Goal: Task Accomplishment & Management: Use online tool/utility

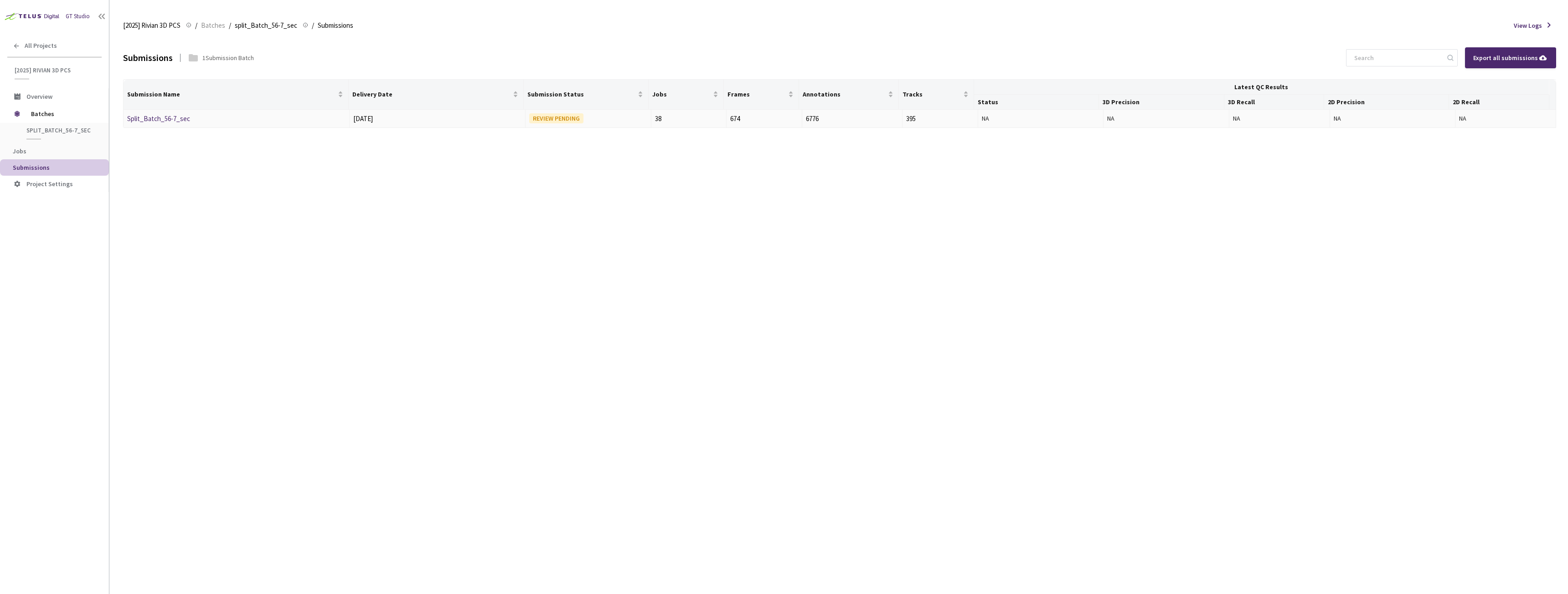
click at [160, 120] on link "Split_Batch_56-7_sec" at bounding box center [158, 118] width 63 height 8
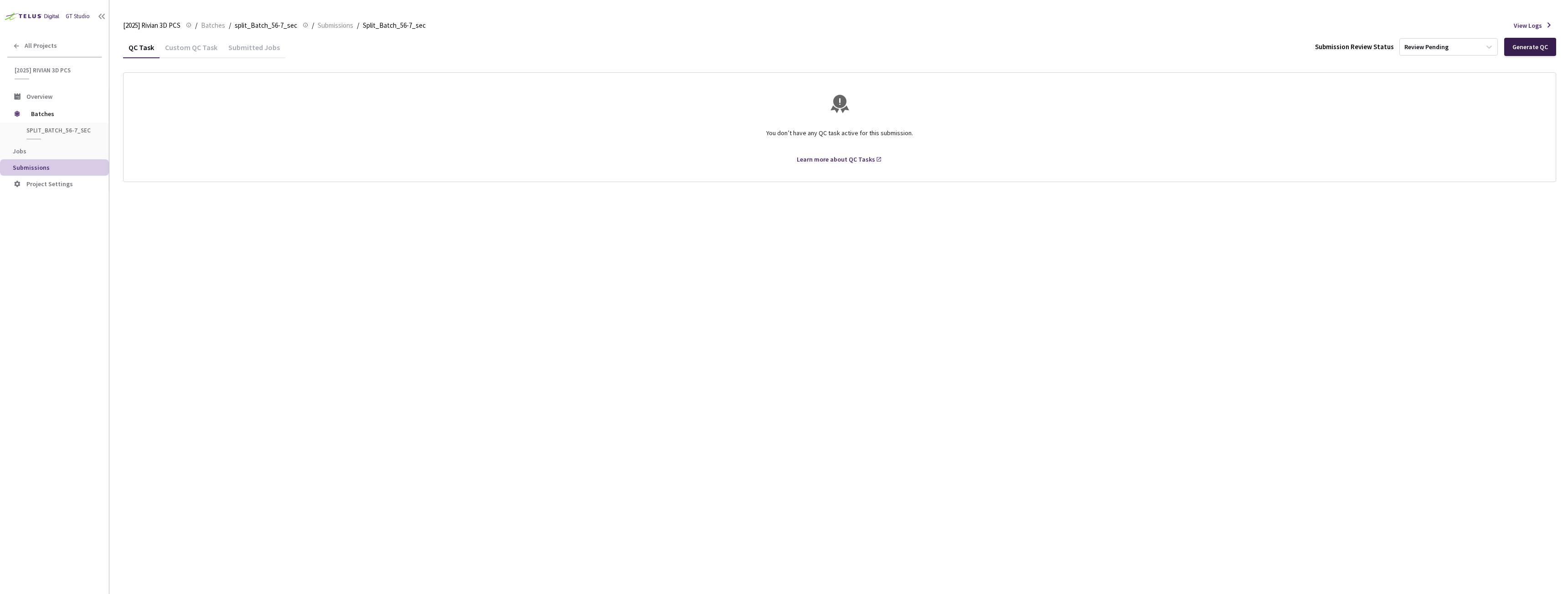
click at [1531, 47] on div "Generate QC" at bounding box center [1530, 47] width 35 height 8
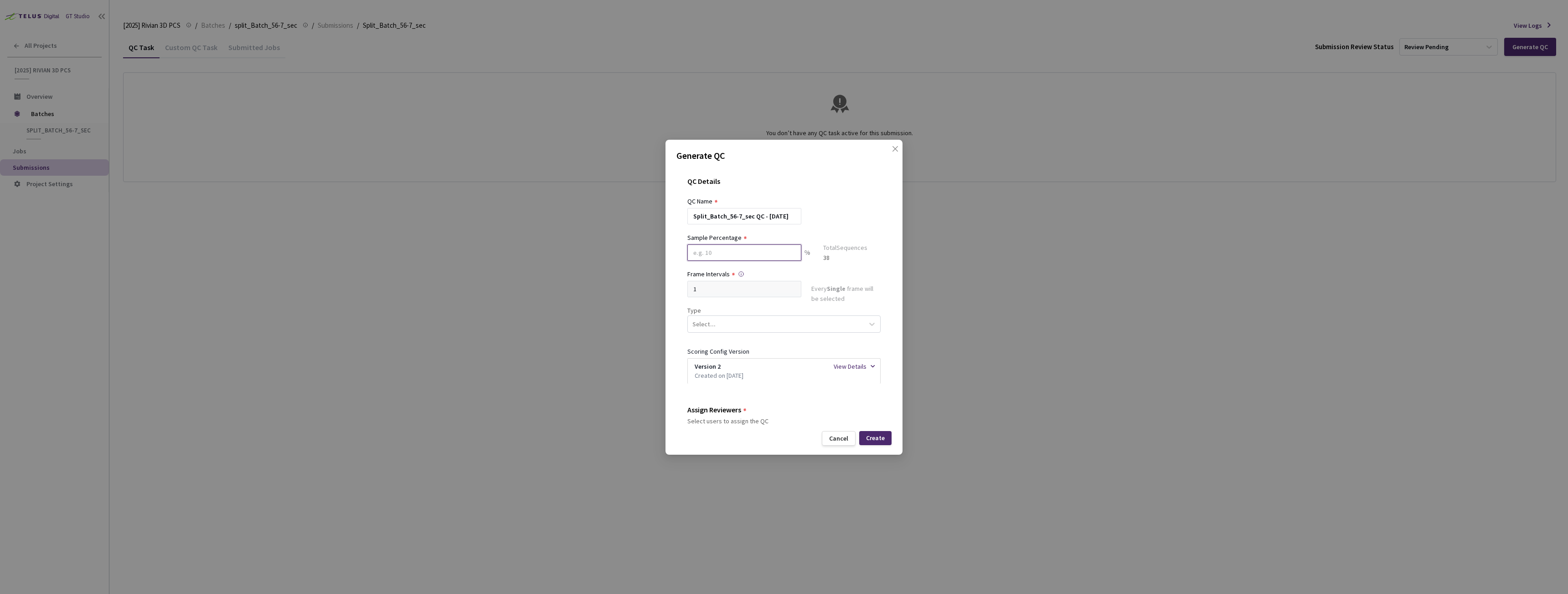
drag, startPoint x: 713, startPoint y: 248, endPoint x: 717, endPoint y: 246, distance: 4.5
click at [713, 248] on input at bounding box center [745, 253] width 114 height 17
type input "20"
drag, startPoint x: 797, startPoint y: 330, endPoint x: 792, endPoint y: 338, distance: 9.4
click at [797, 330] on div "Select..." at bounding box center [776, 328] width 176 height 15
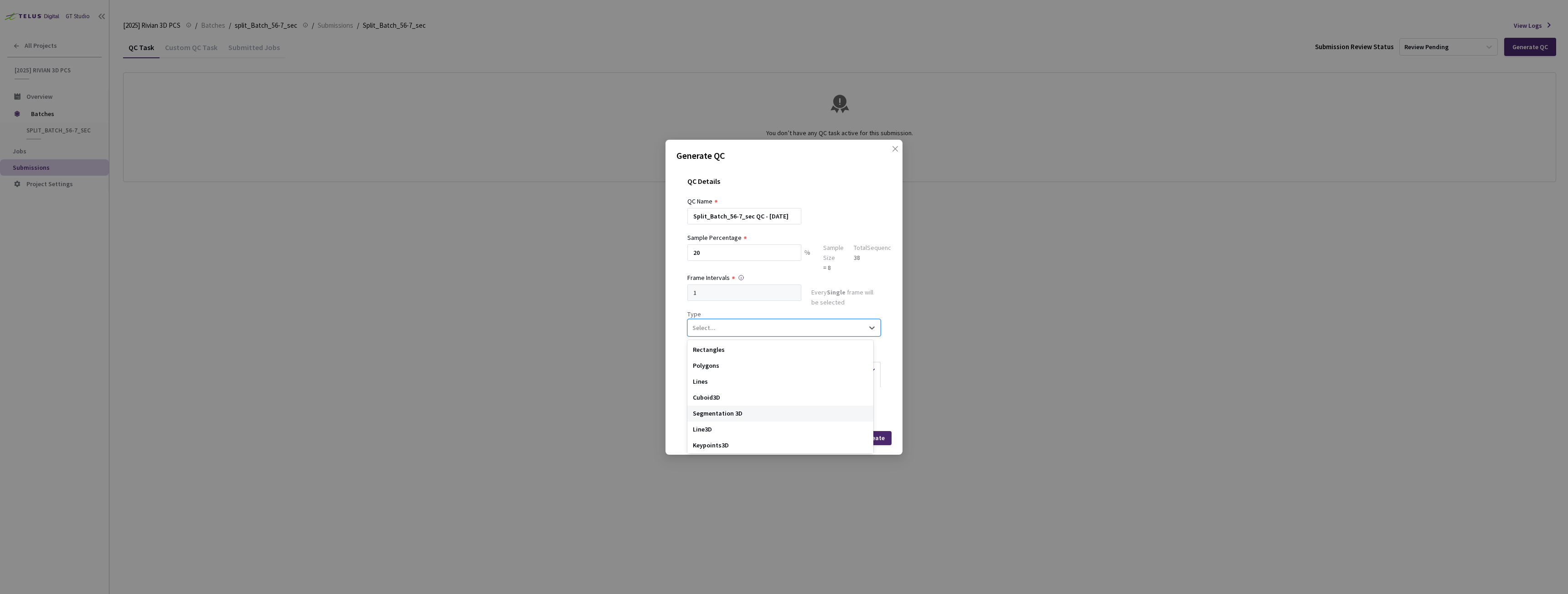
click at [745, 412] on div "Segmentation 3D" at bounding box center [781, 413] width 186 height 16
click at [827, 304] on input at bounding box center [820, 305] width 97 height 11
type input "rivian"
click at [697, 343] on label at bounding box center [695, 347] width 8 height 9
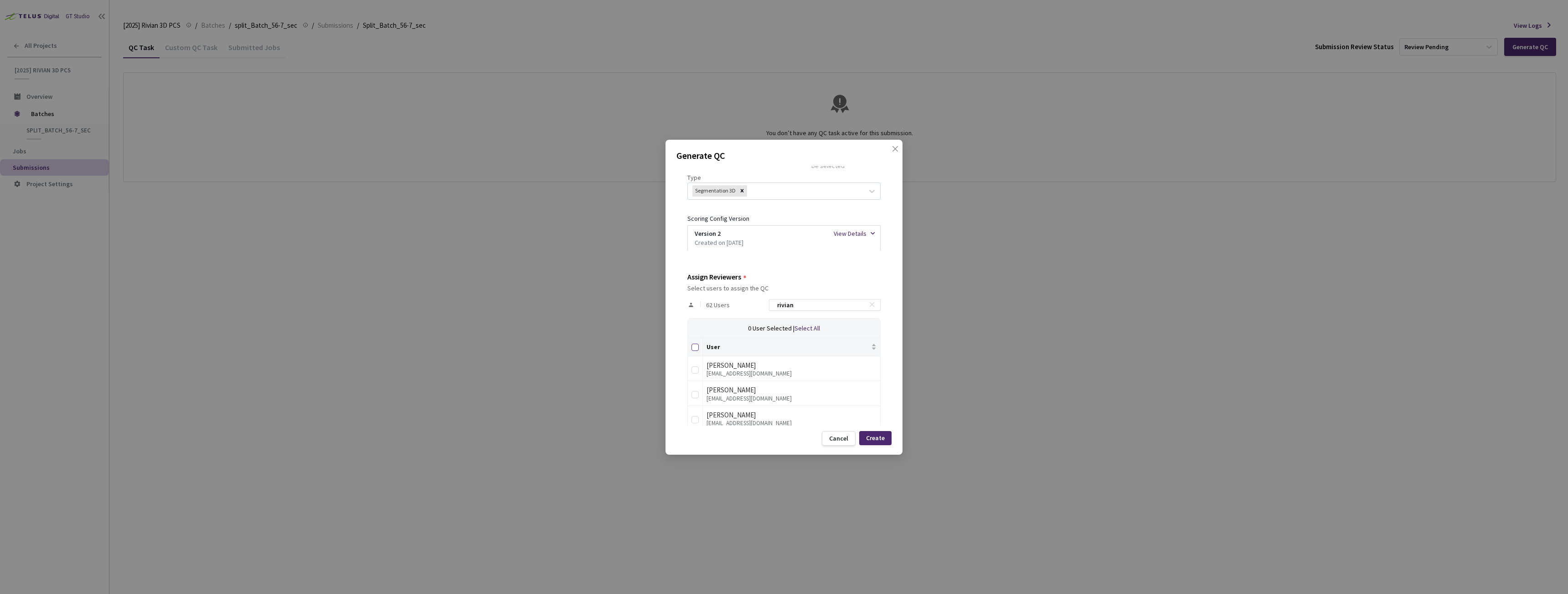
click at [697, 343] on input "Select all" at bounding box center [695, 347] width 8 height 8
checkbox input "true"
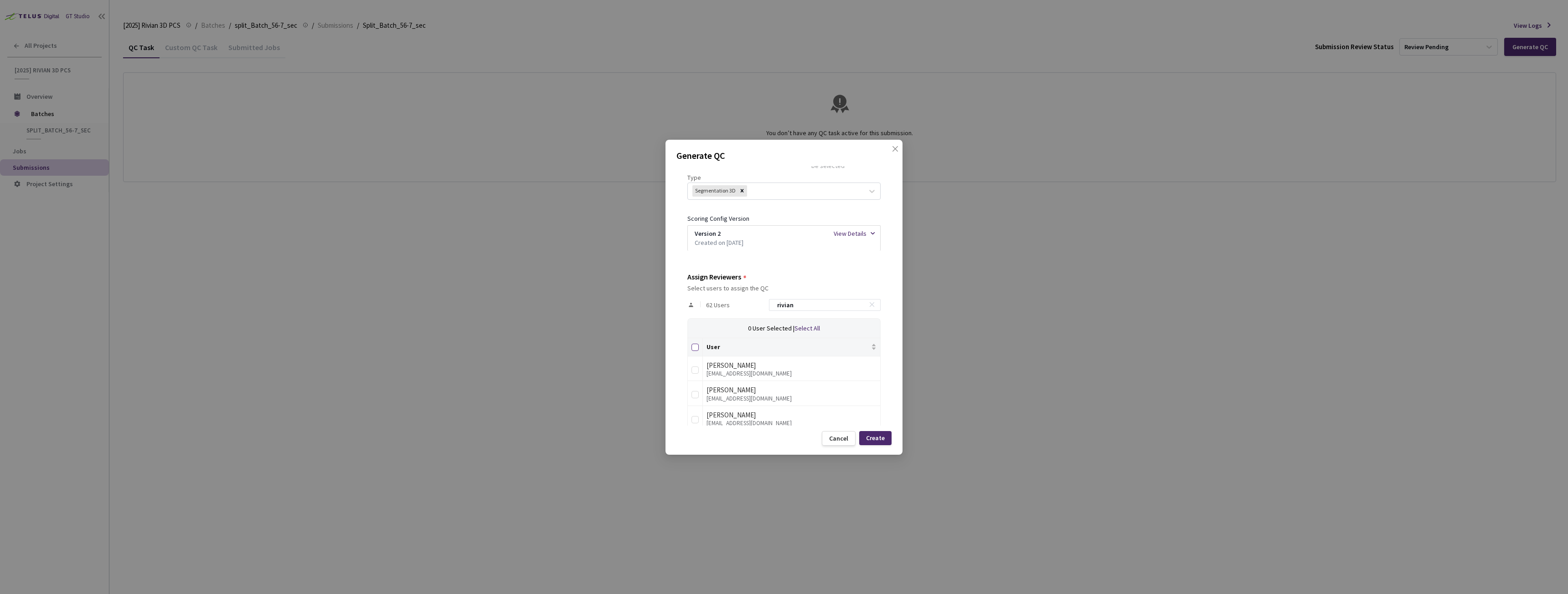
checkbox input "true"
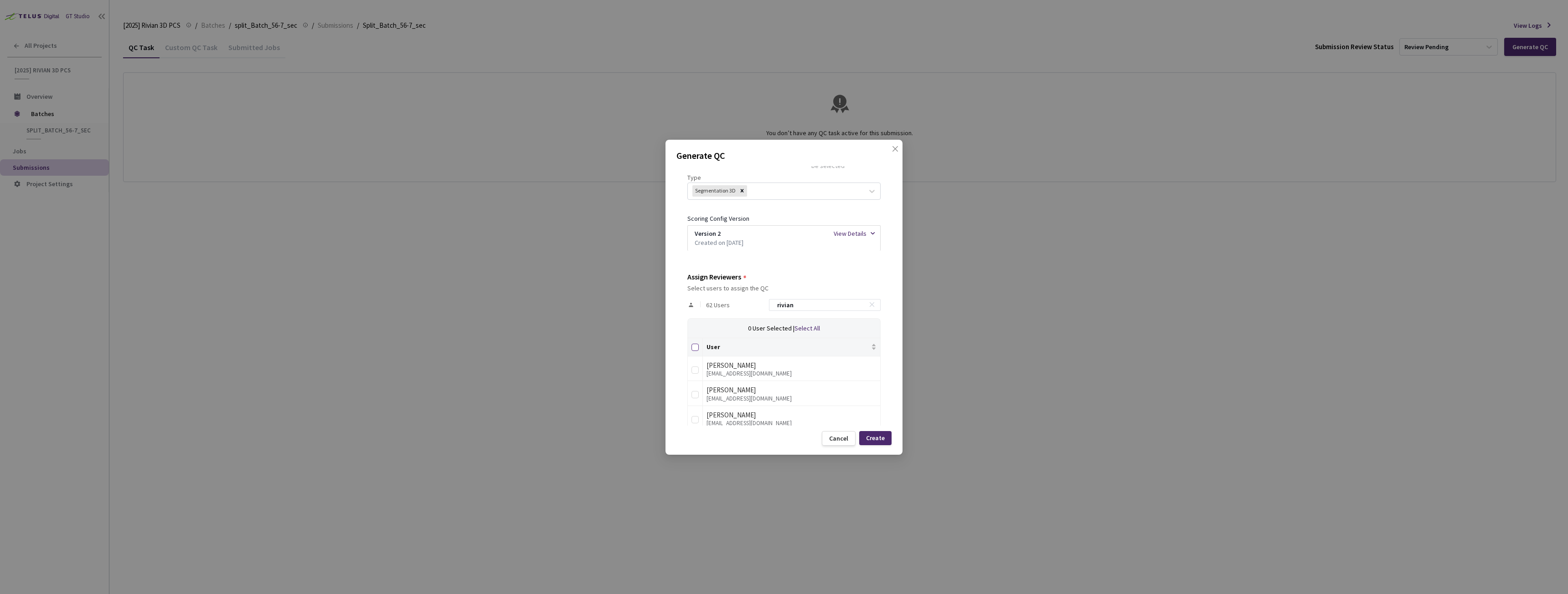
checkbox input "true"
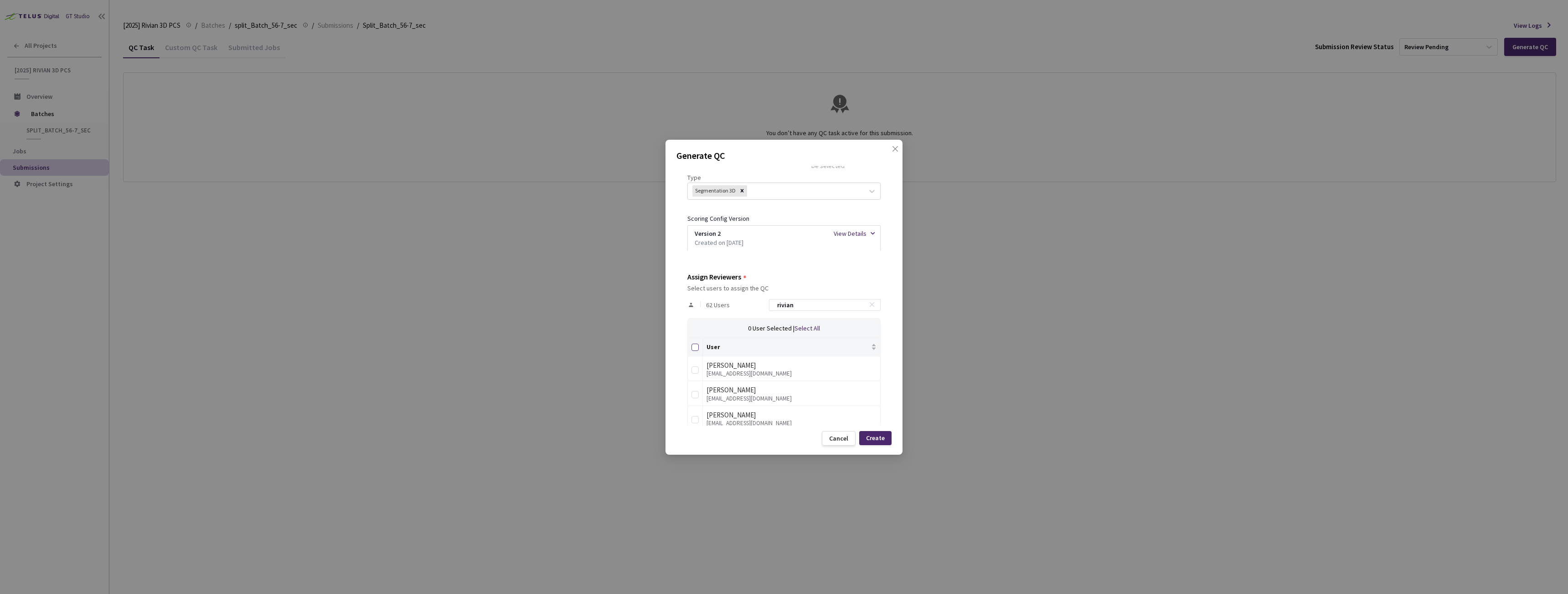
checkbox input "true"
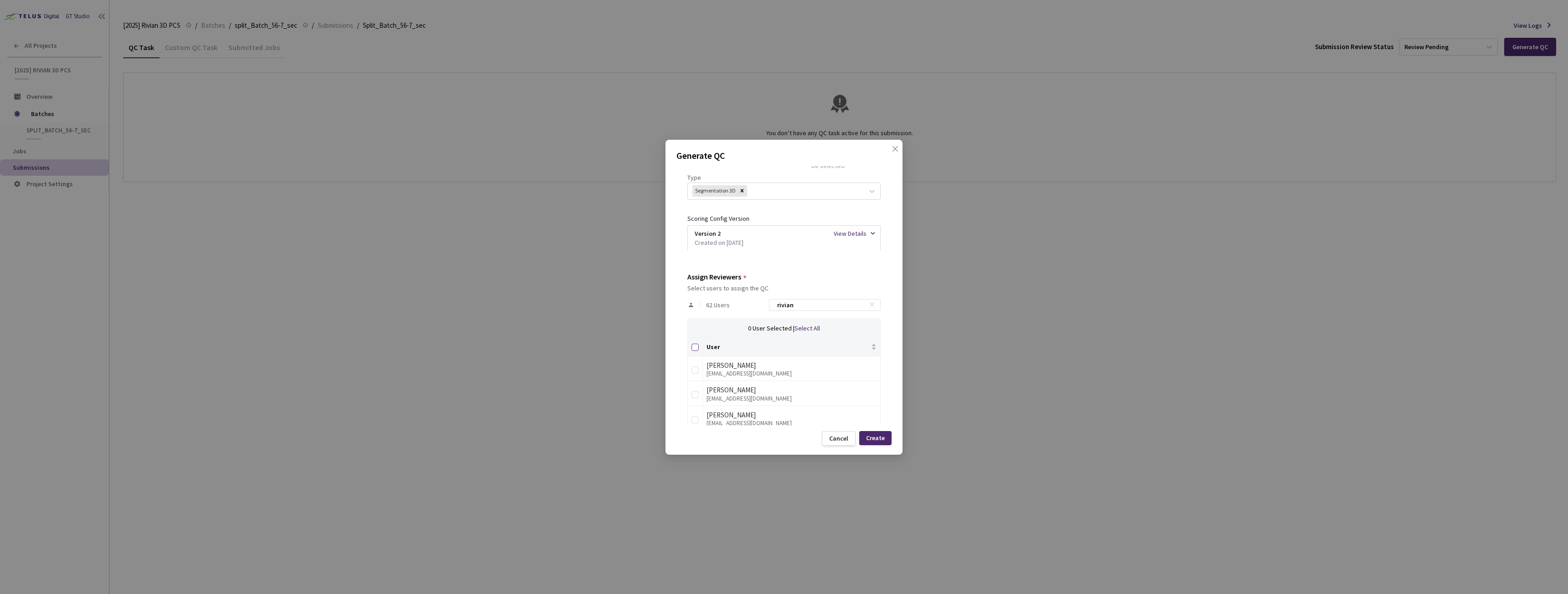
checkbox input "true"
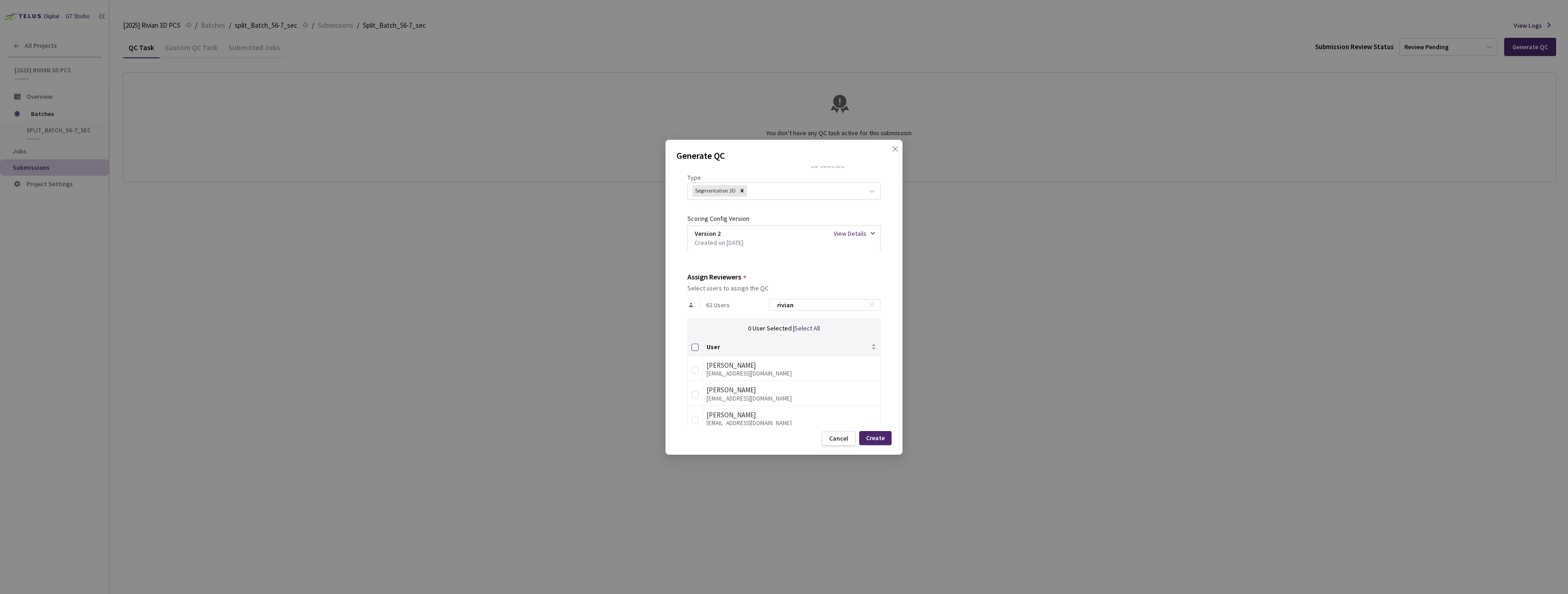
checkbox input "true"
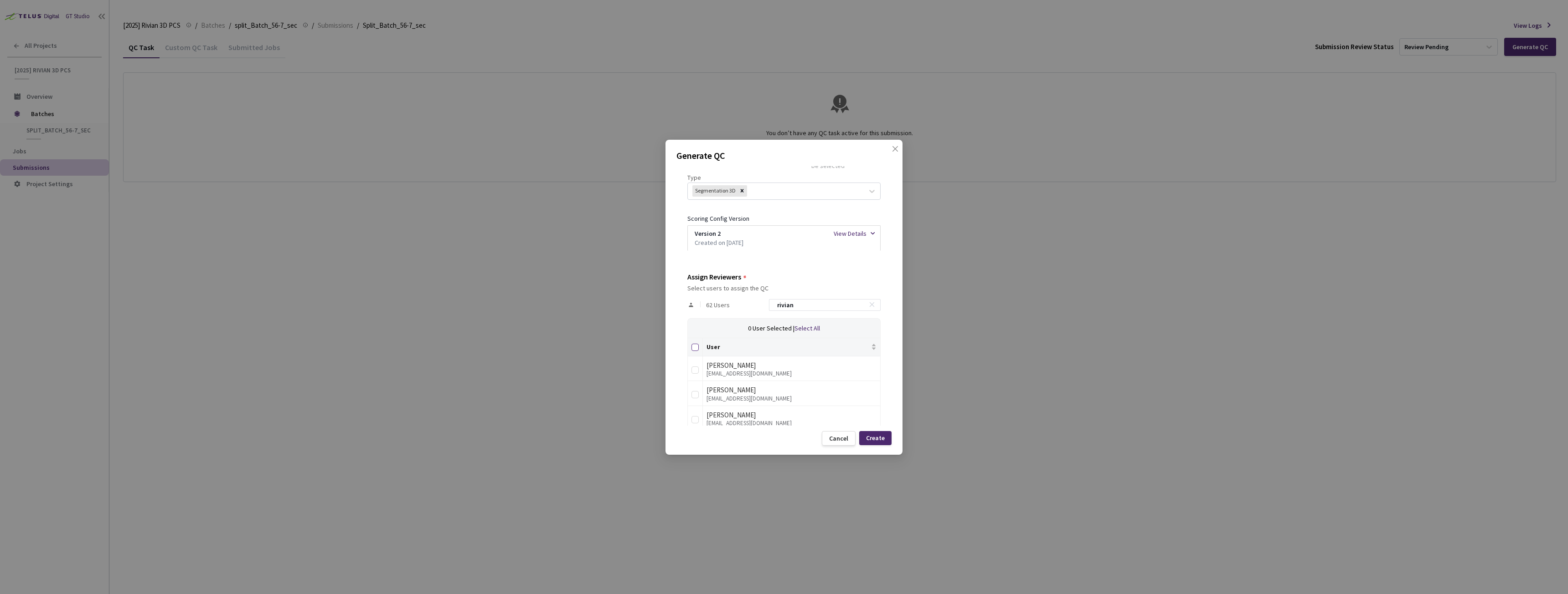
checkbox input "true"
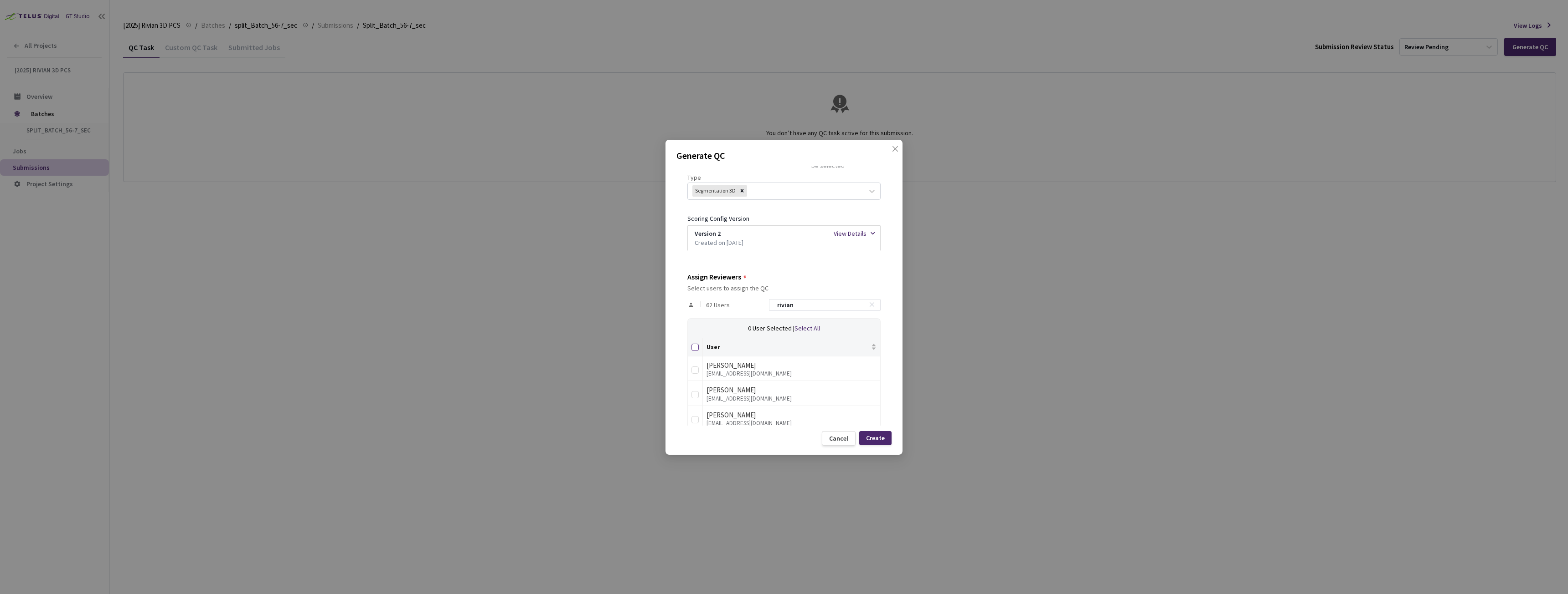
checkbox input "true"
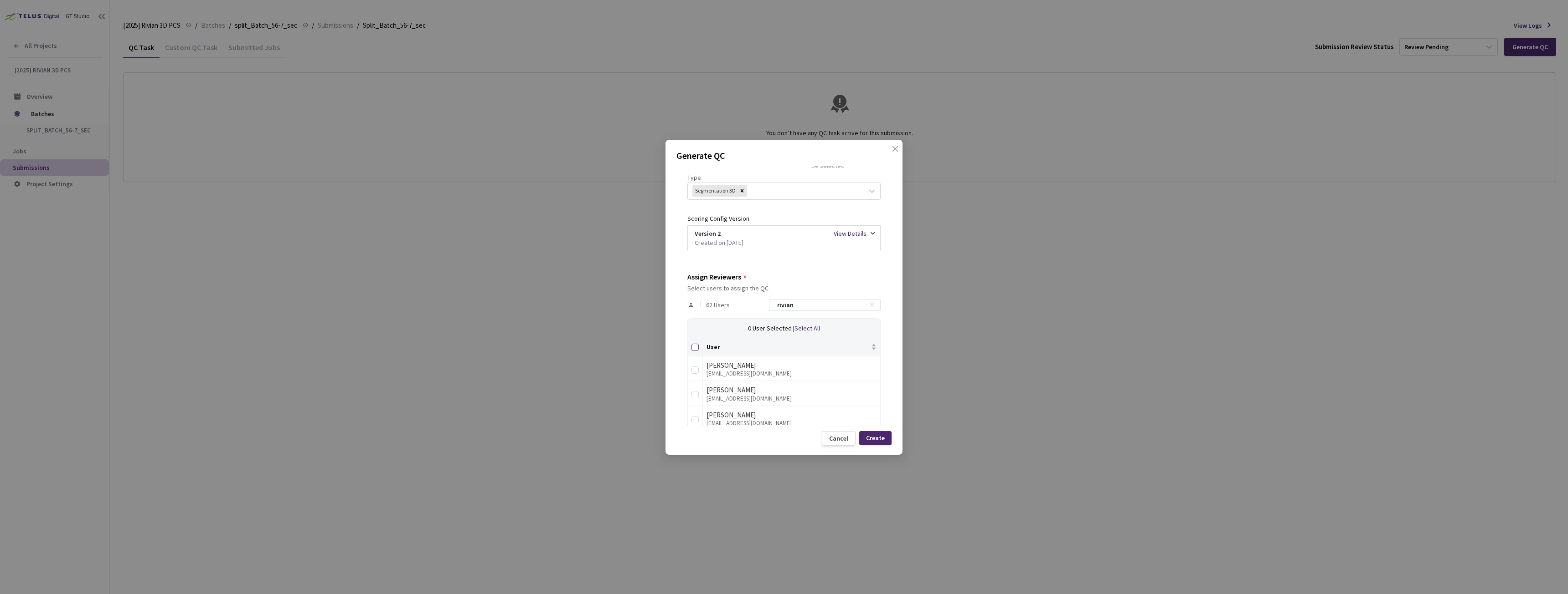
checkbox input "true"
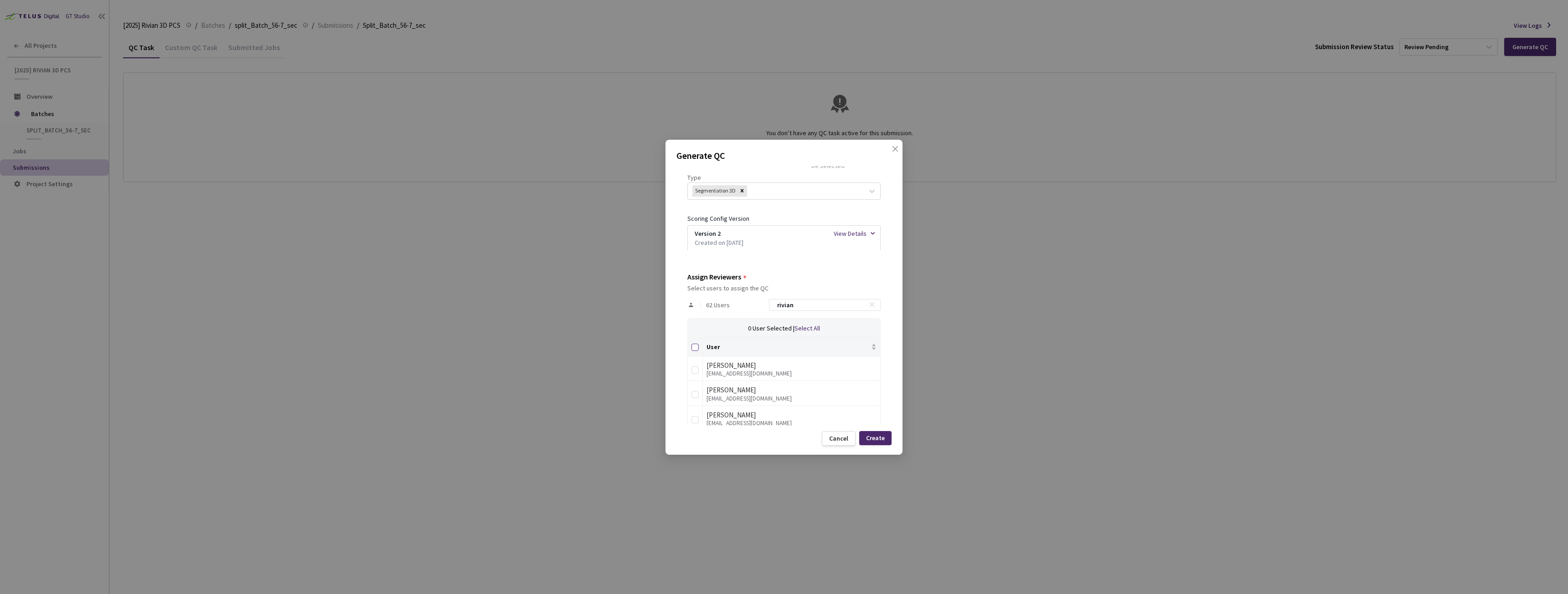
checkbox input "true"
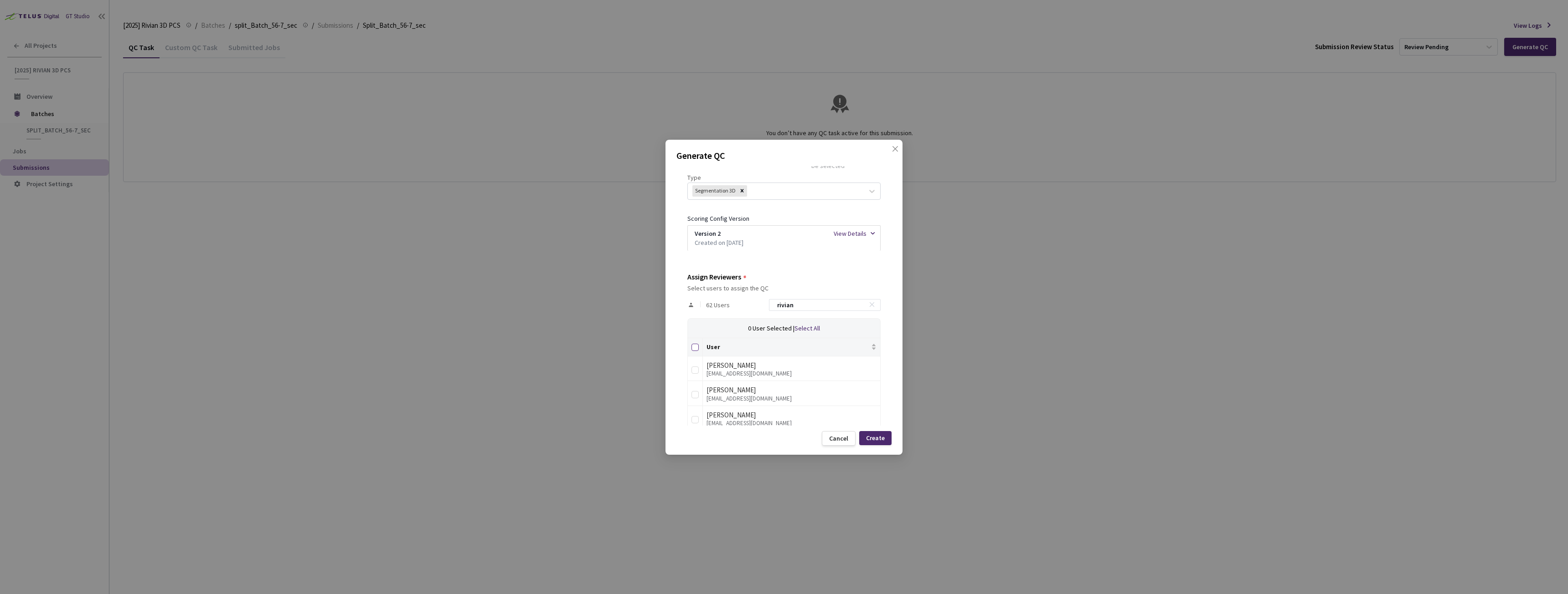
checkbox input "true"
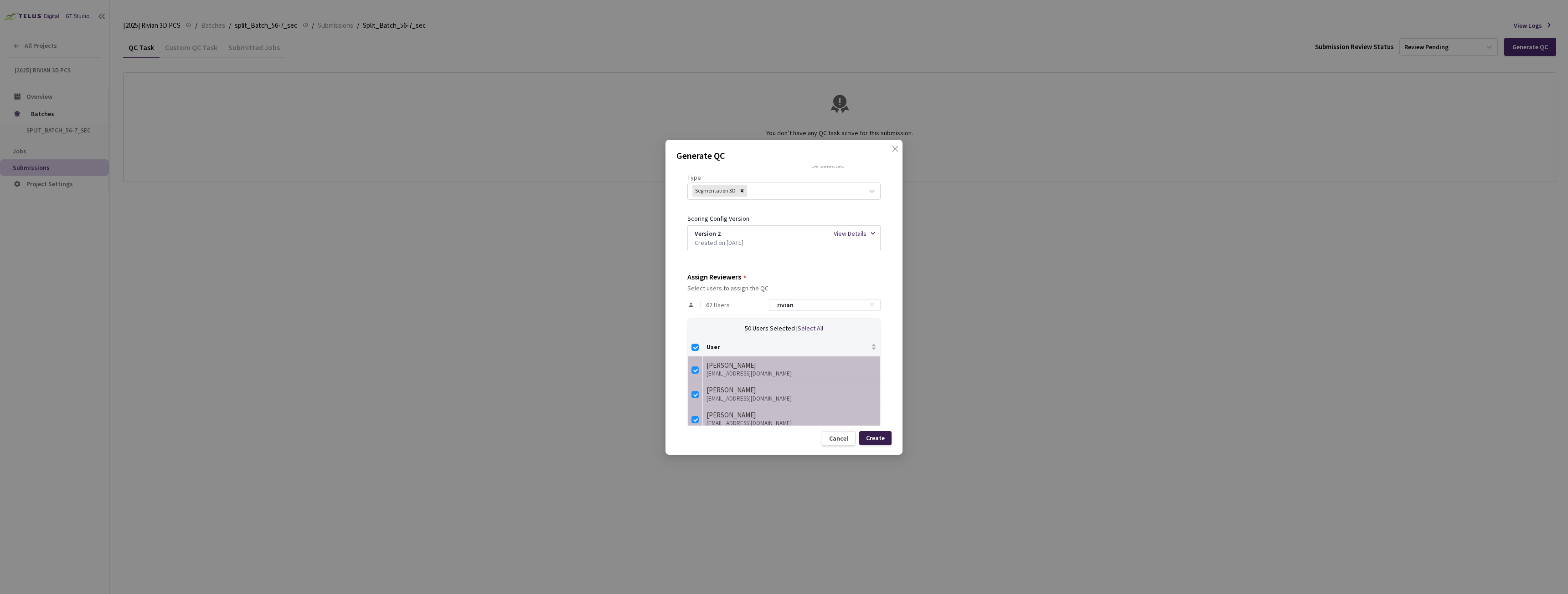
click at [884, 438] on div "Create" at bounding box center [875, 438] width 18 height 8
